Goal: Information Seeking & Learning: Find specific fact

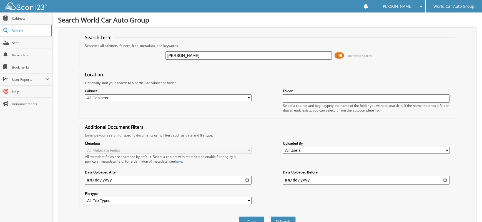
type input "[PERSON_NAME]"
click at [271, 217] on button "Search" at bounding box center [283, 222] width 25 height 10
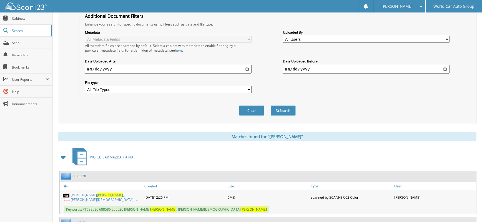
scroll to position [148, 0]
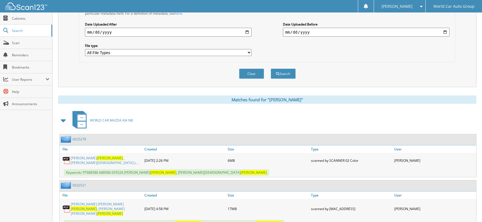
click at [123, 211] on span "[PERSON_NAME]" at bounding box center [110, 213] width 26 height 5
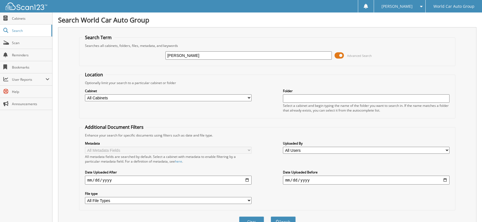
drag, startPoint x: 234, startPoint y: 54, endPoint x: 153, endPoint y: 56, distance: 80.8
click at [153, 56] on div "[PERSON_NAME] Advanced Search" at bounding box center [267, 55] width 370 height 15
type input "552160"
click at [271, 217] on button "Search" at bounding box center [283, 222] width 25 height 10
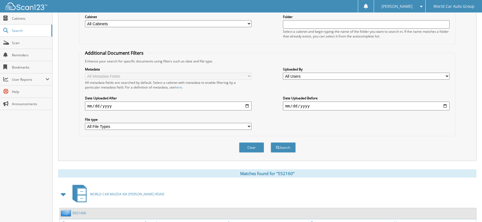
scroll to position [119, 0]
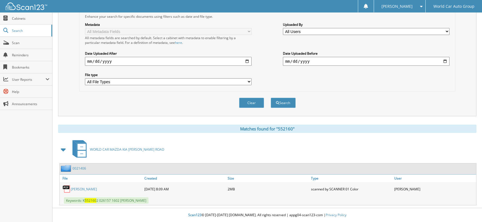
click at [97, 189] on link "DARLENE GUERRA MARTINEZ" at bounding box center [84, 189] width 26 height 5
